Goal: Information Seeking & Learning: Learn about a topic

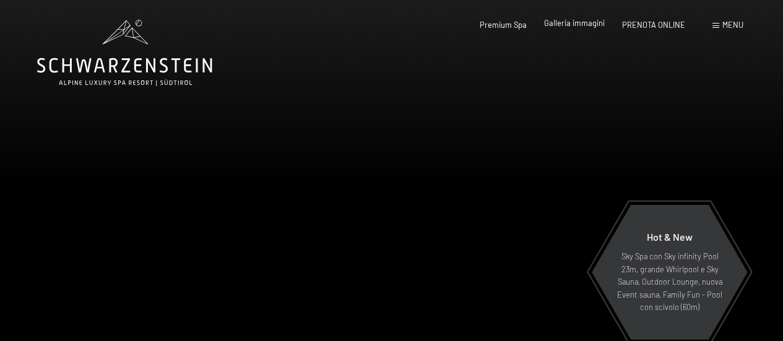
click at [591, 19] on span "Galleria immagini" at bounding box center [574, 23] width 61 height 10
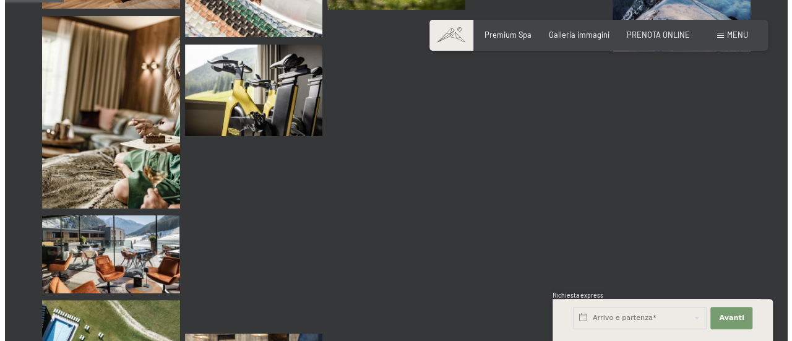
scroll to position [488, 0]
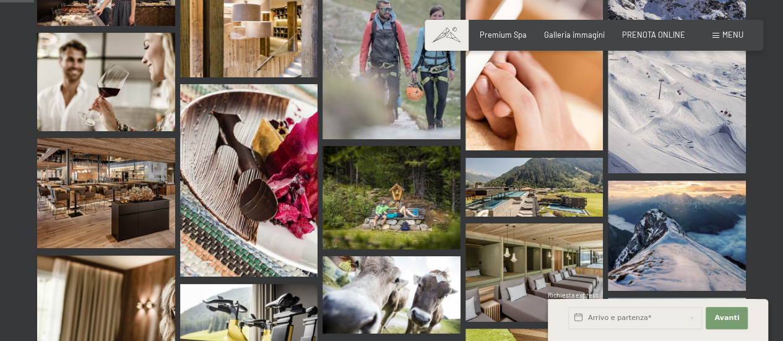
click at [743, 35] on div "Prenotazione Richiesta Premium Spa Galleria immagini PRENOTA ONLINE Menu DE IT …" at bounding box center [593, 35] width 299 height 11
click at [730, 32] on span "Menu" at bounding box center [732, 35] width 21 height 10
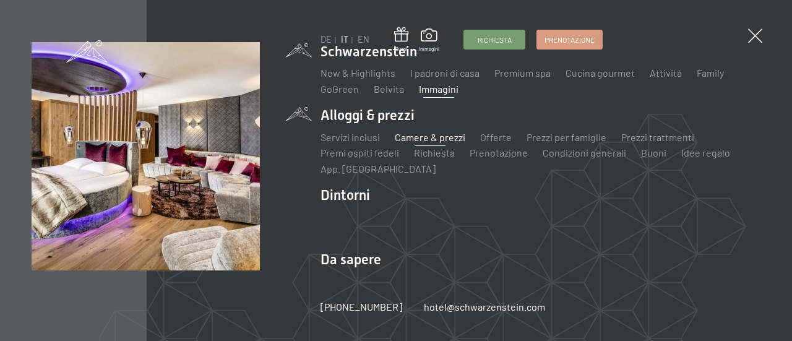
click at [434, 138] on link "Camere & prezzi" at bounding box center [430, 137] width 71 height 12
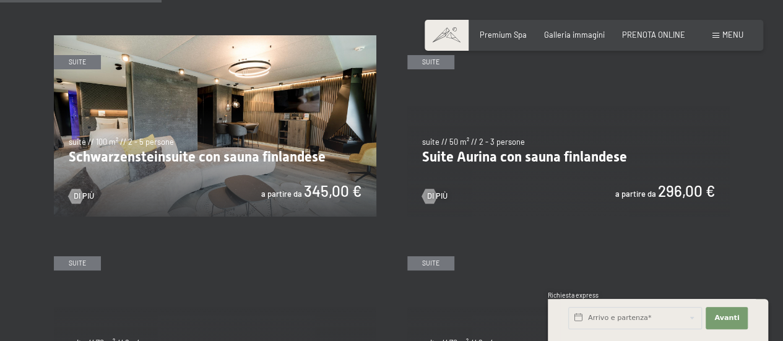
scroll to position [495, 0]
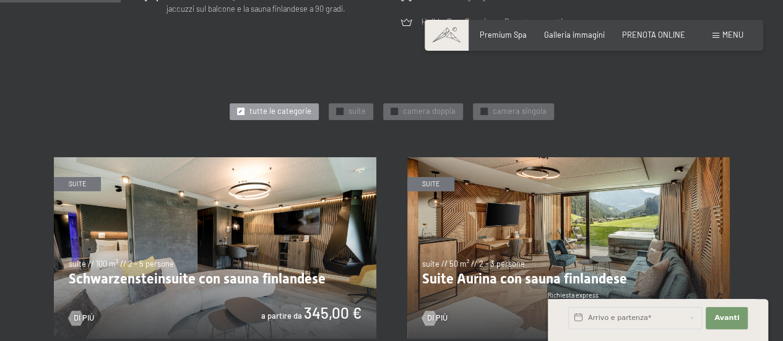
click at [156, 270] on img at bounding box center [215, 247] width 322 height 181
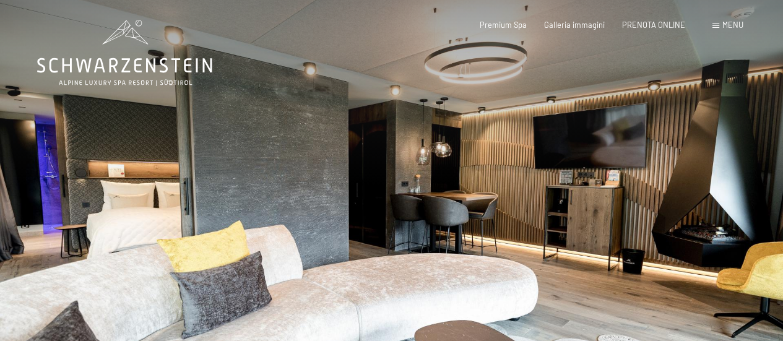
click at [724, 217] on div at bounding box center [588, 201] width 392 height 402
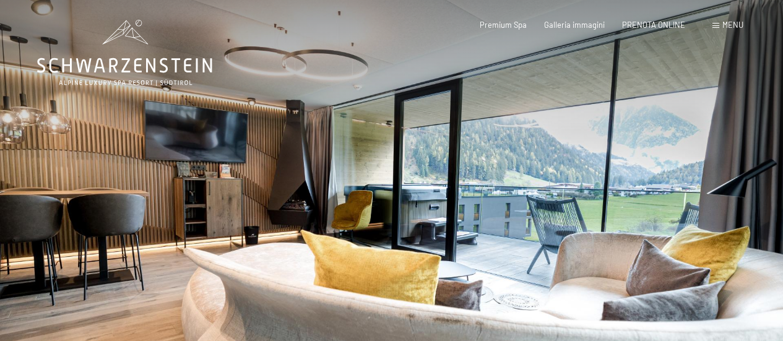
click at [724, 217] on div at bounding box center [588, 201] width 392 height 402
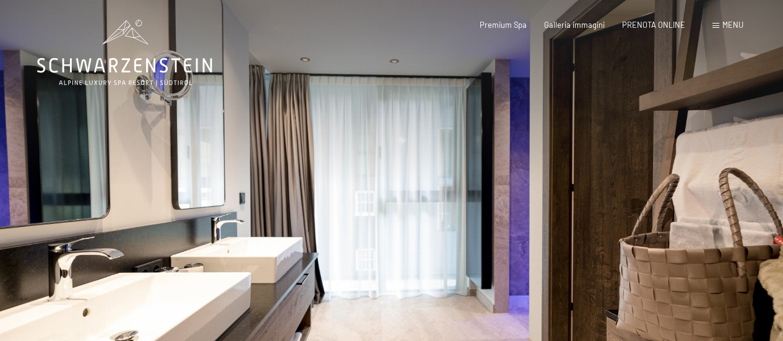
click at [724, 217] on div at bounding box center [588, 201] width 392 height 402
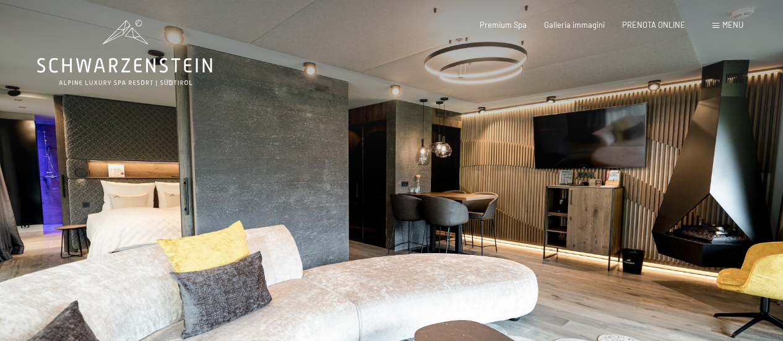
click at [724, 217] on div at bounding box center [588, 201] width 392 height 402
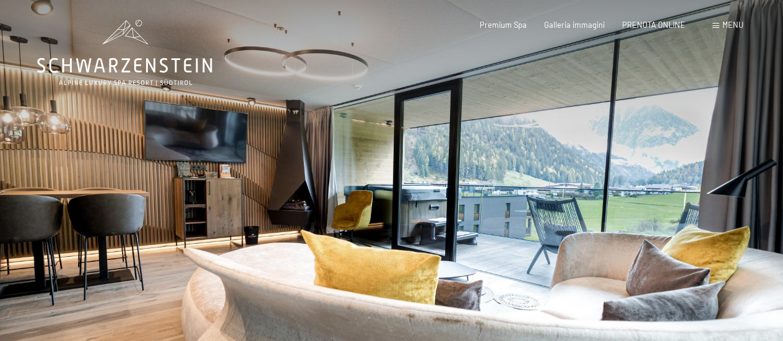
click at [724, 217] on div at bounding box center [588, 201] width 392 height 402
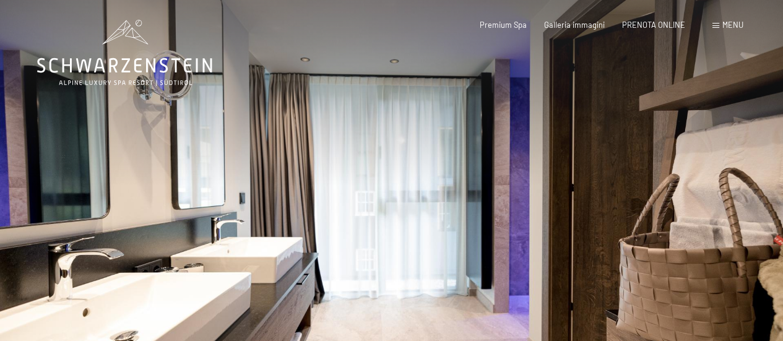
click at [724, 217] on div at bounding box center [588, 201] width 392 height 402
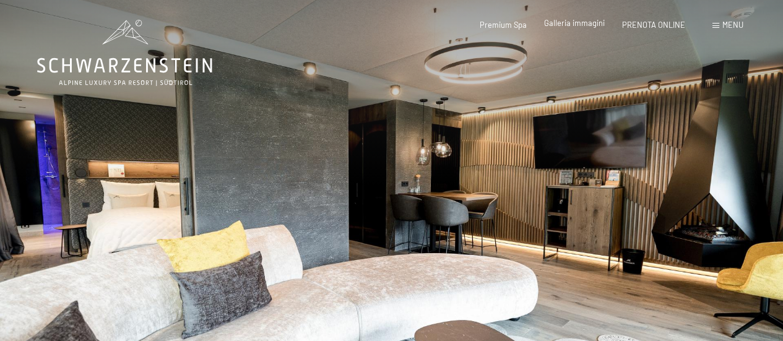
click at [576, 26] on span "Galleria immagini" at bounding box center [574, 23] width 61 height 10
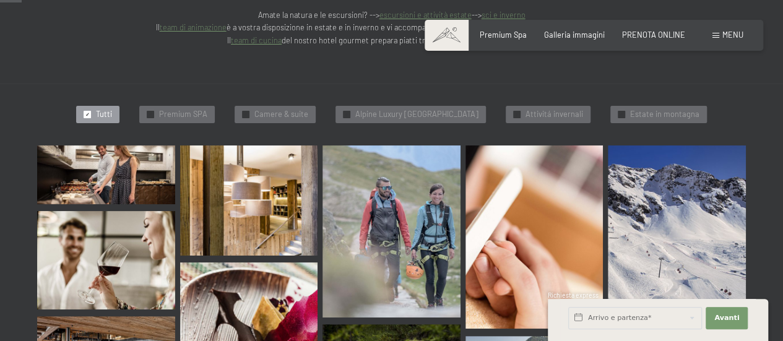
click at [215, 155] on img at bounding box center [249, 200] width 138 height 110
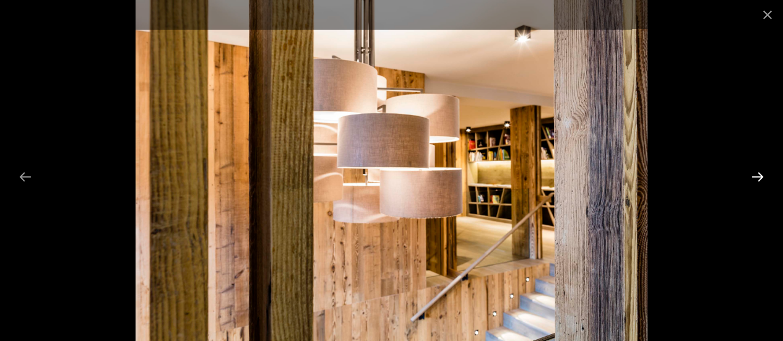
click at [750, 178] on button "Next slide" at bounding box center [758, 177] width 26 height 24
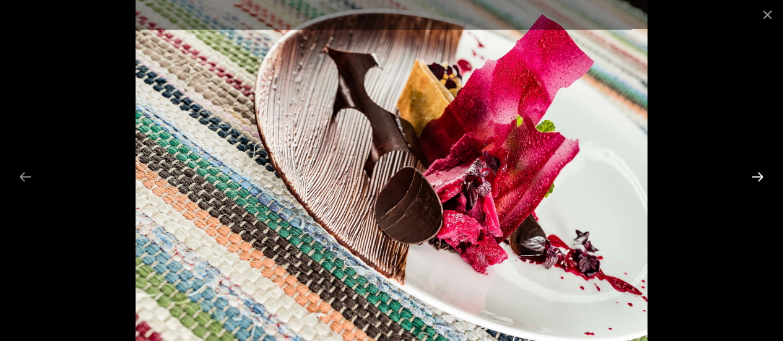
click at [750, 178] on button "Next slide" at bounding box center [758, 177] width 26 height 24
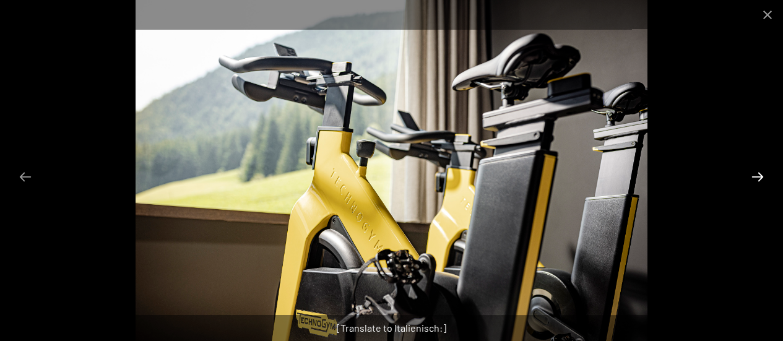
click at [750, 178] on button "Next slide" at bounding box center [758, 177] width 26 height 24
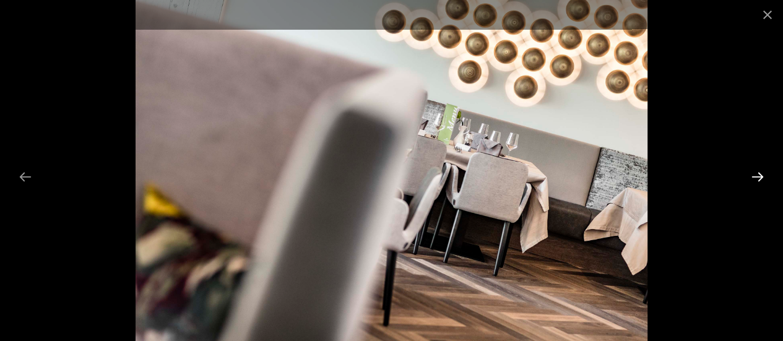
click at [750, 178] on button "Next slide" at bounding box center [758, 177] width 26 height 24
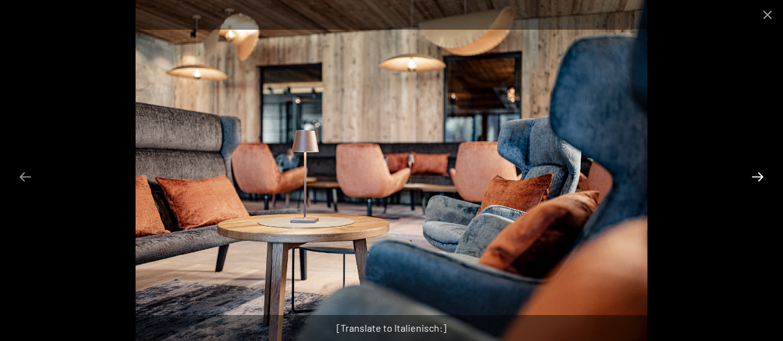
click at [750, 178] on button "Next slide" at bounding box center [758, 177] width 26 height 24
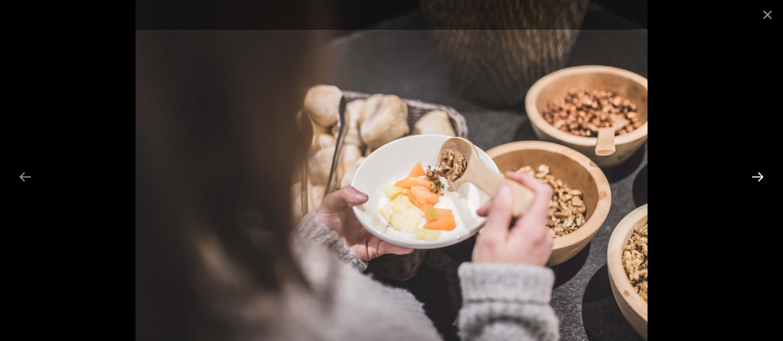
click at [750, 178] on button "Next slide" at bounding box center [758, 177] width 26 height 24
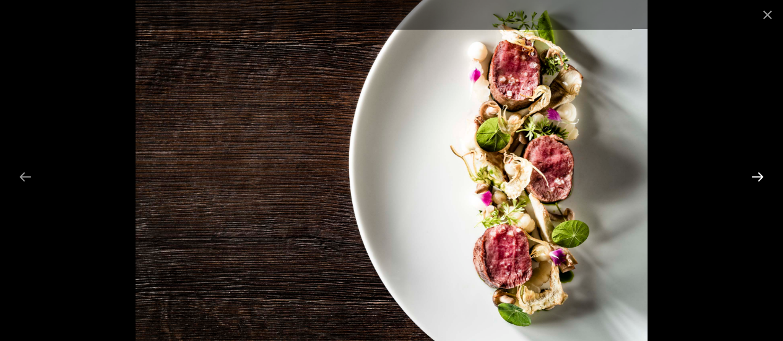
click at [750, 178] on button "Next slide" at bounding box center [758, 177] width 26 height 24
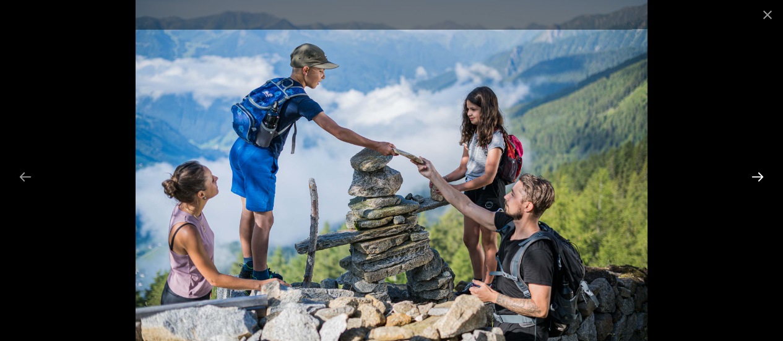
click at [750, 178] on button "Next slide" at bounding box center [758, 177] width 26 height 24
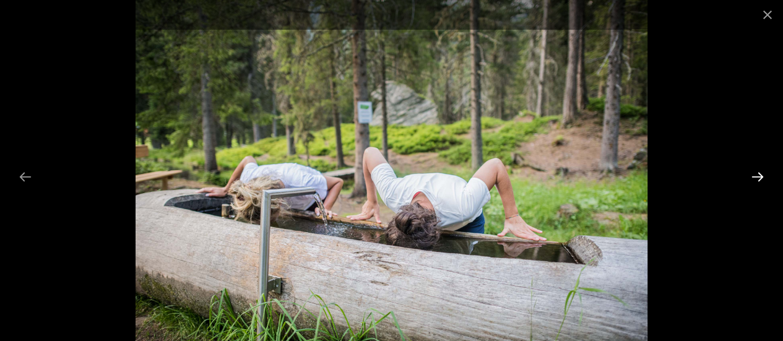
click at [750, 178] on button "Next slide" at bounding box center [758, 177] width 26 height 24
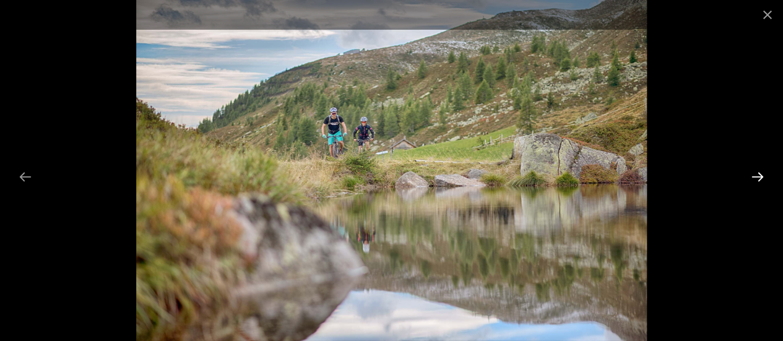
click at [750, 178] on button "Next slide" at bounding box center [758, 177] width 26 height 24
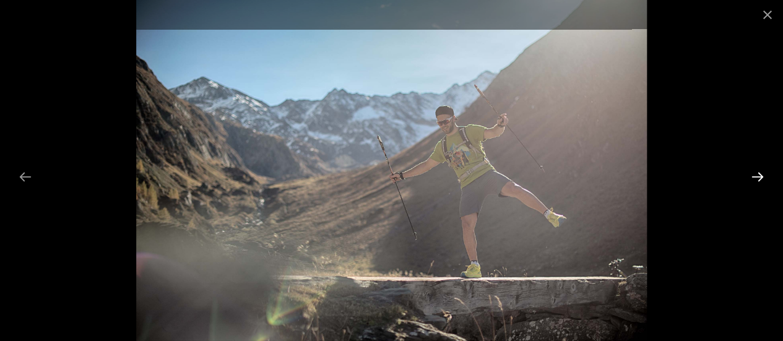
click at [750, 178] on button "Next slide" at bounding box center [758, 177] width 26 height 24
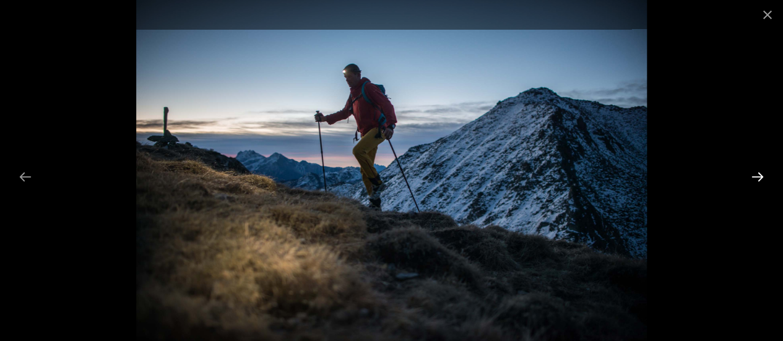
click at [750, 178] on button "Next slide" at bounding box center [758, 177] width 26 height 24
